Goal: Transaction & Acquisition: Purchase product/service

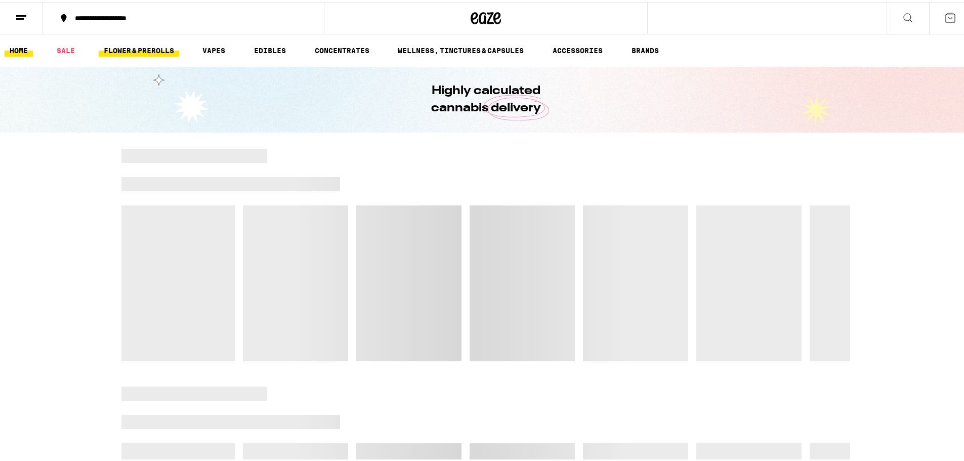
click at [142, 48] on link "FLOWER & PREROLLS" at bounding box center [139, 48] width 80 height 12
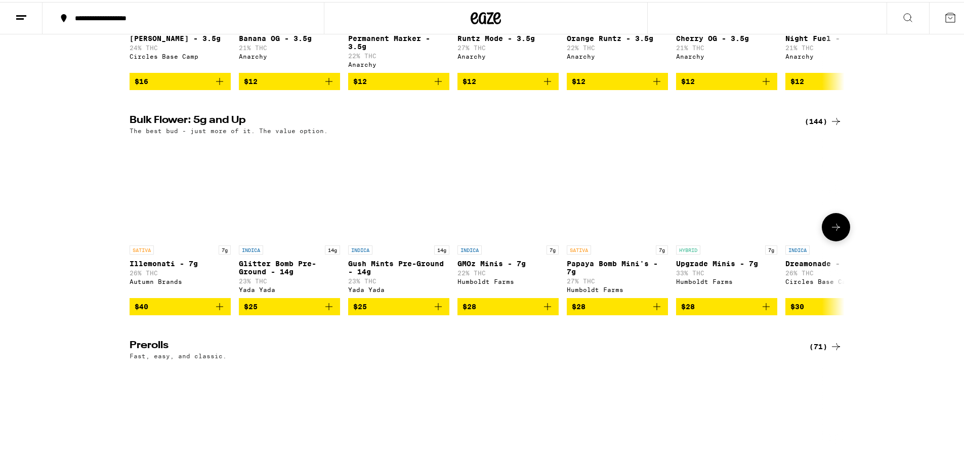
scroll to position [253, 0]
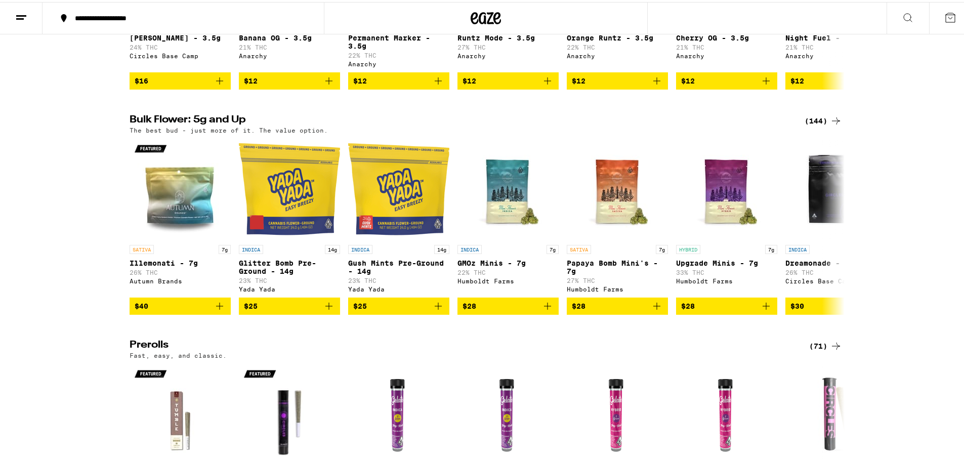
click at [825, 124] on div "(144)" at bounding box center [822, 119] width 37 height 12
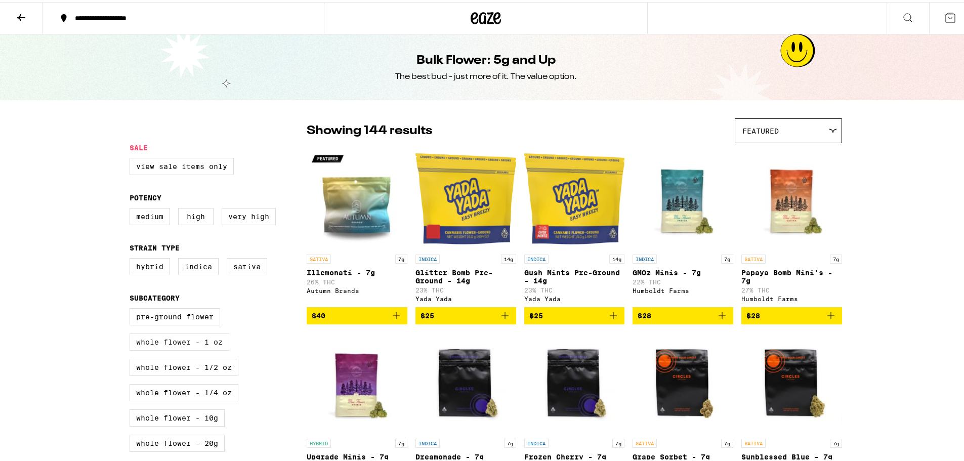
click at [190, 346] on label "Whole Flower - 1 oz" at bounding box center [179, 339] width 100 height 17
click at [132, 308] on input "Whole Flower - 1 oz" at bounding box center [132, 308] width 1 height 1
checkbox input "true"
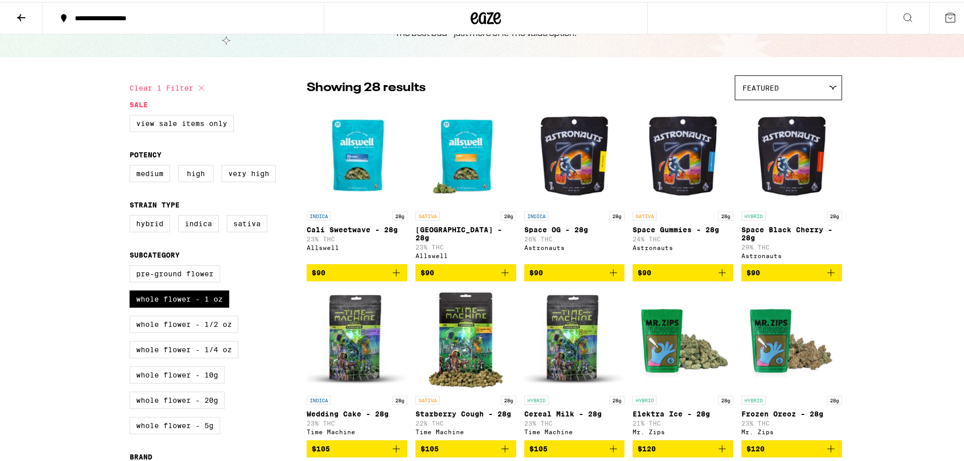
scroll to position [101, 0]
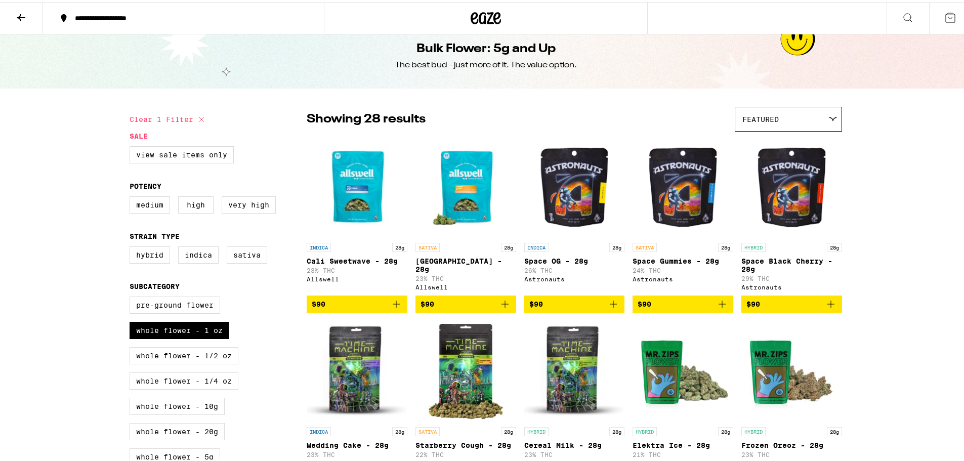
scroll to position [20, 0]
